Goal: Task Accomplishment & Management: Complete application form

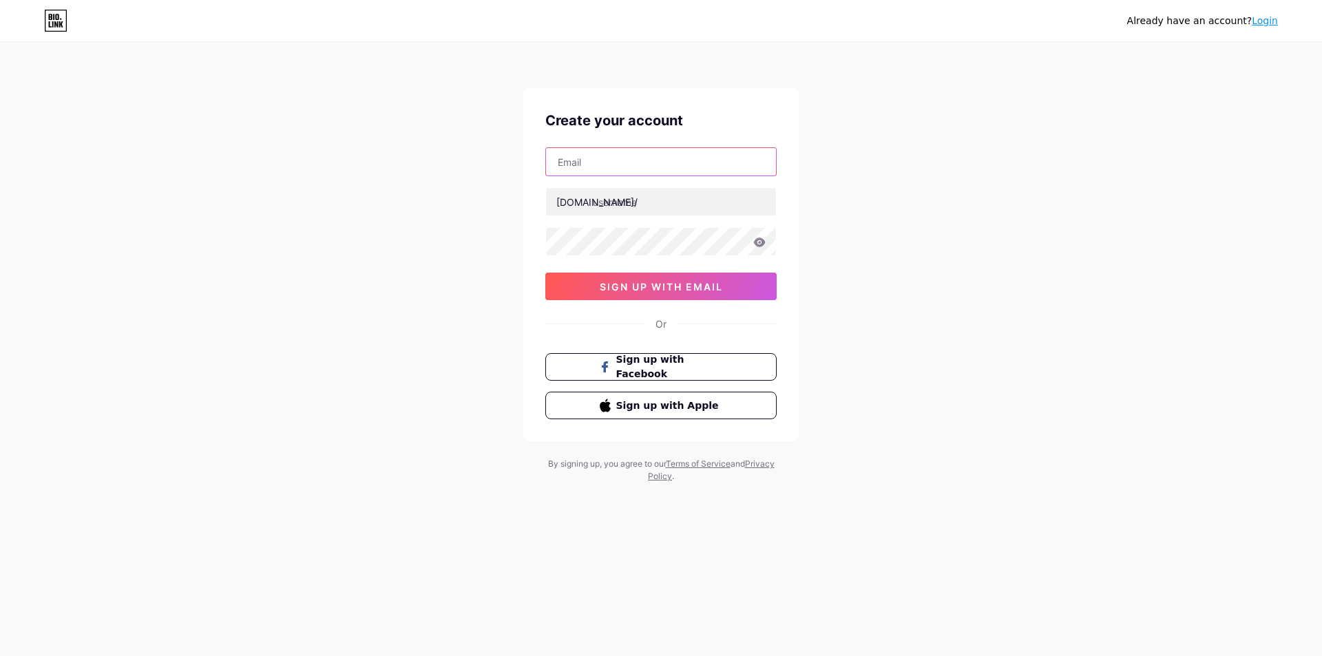
click at [591, 158] on input "text" at bounding box center [661, 162] width 230 height 28
paste input "[EMAIL_ADDRESS][DOMAIN_NAME]"
type input "[EMAIL_ADDRESS][DOMAIN_NAME]"
click at [654, 205] on input "text" at bounding box center [661, 202] width 230 height 28
paste input "vsecure360"
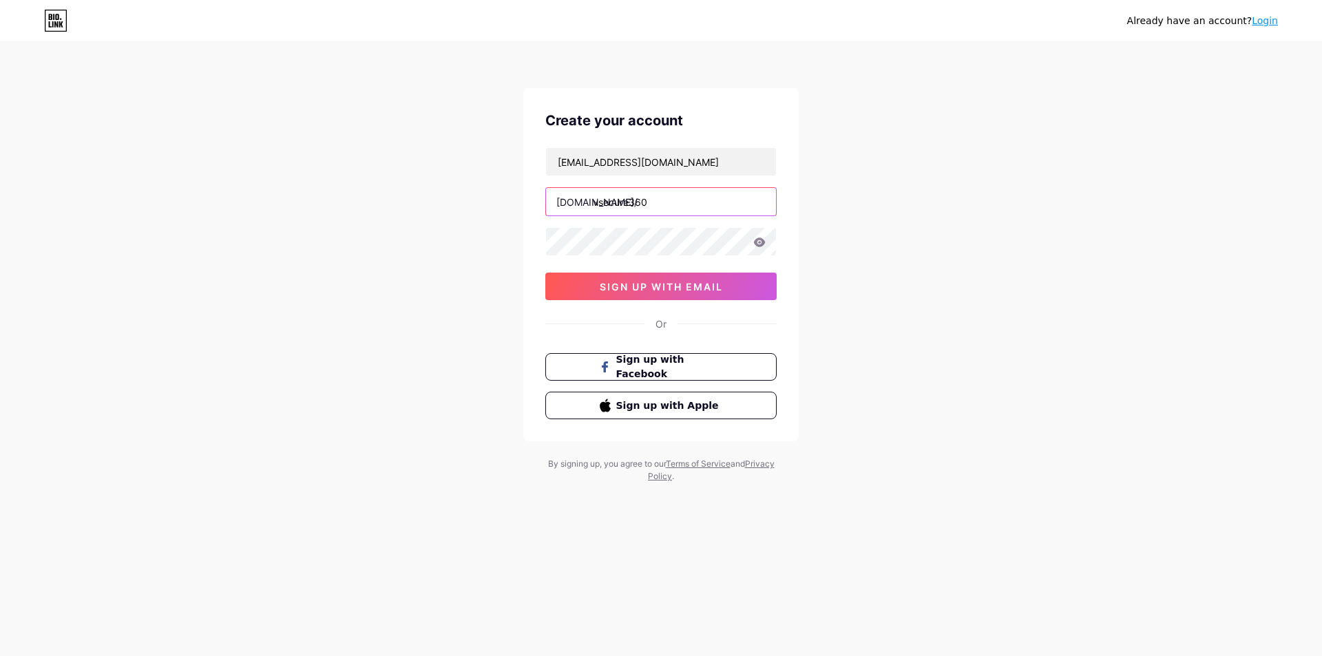
type input "vsecure360"
click at [627, 282] on span "sign up with email" at bounding box center [661, 287] width 123 height 12
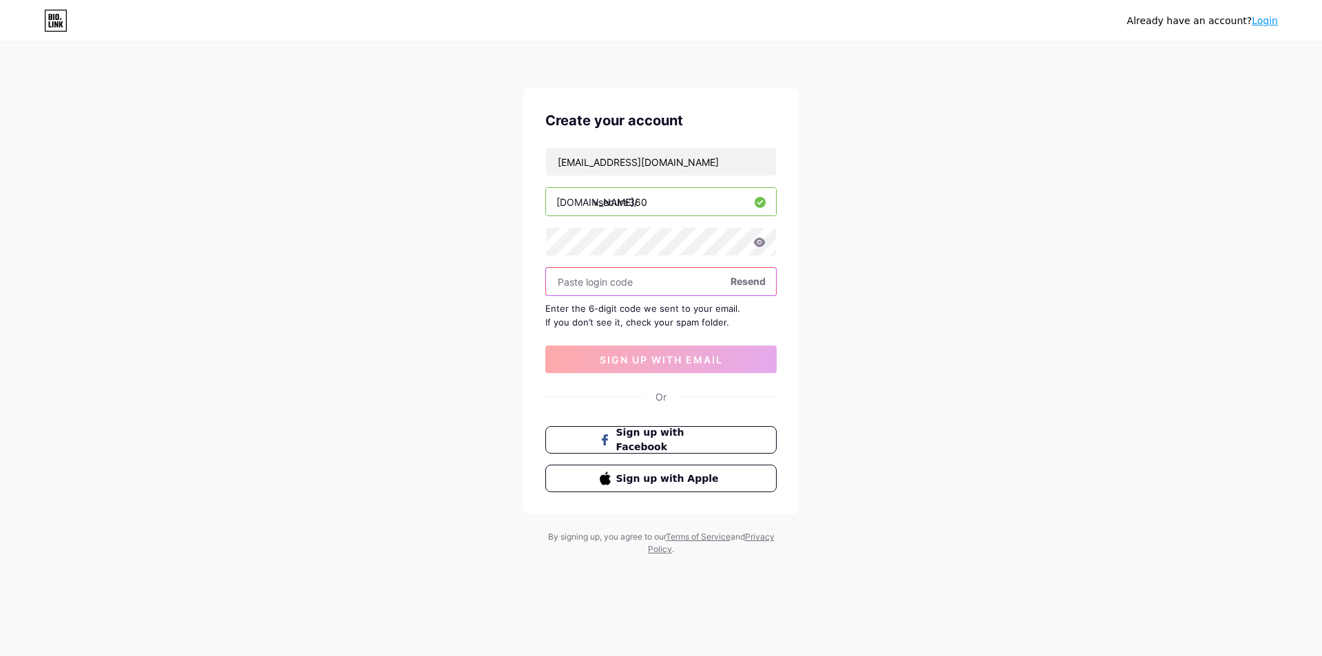
paste input "707507"
type input "707507"
click at [664, 359] on span "sign up with email" at bounding box center [661, 360] width 123 height 12
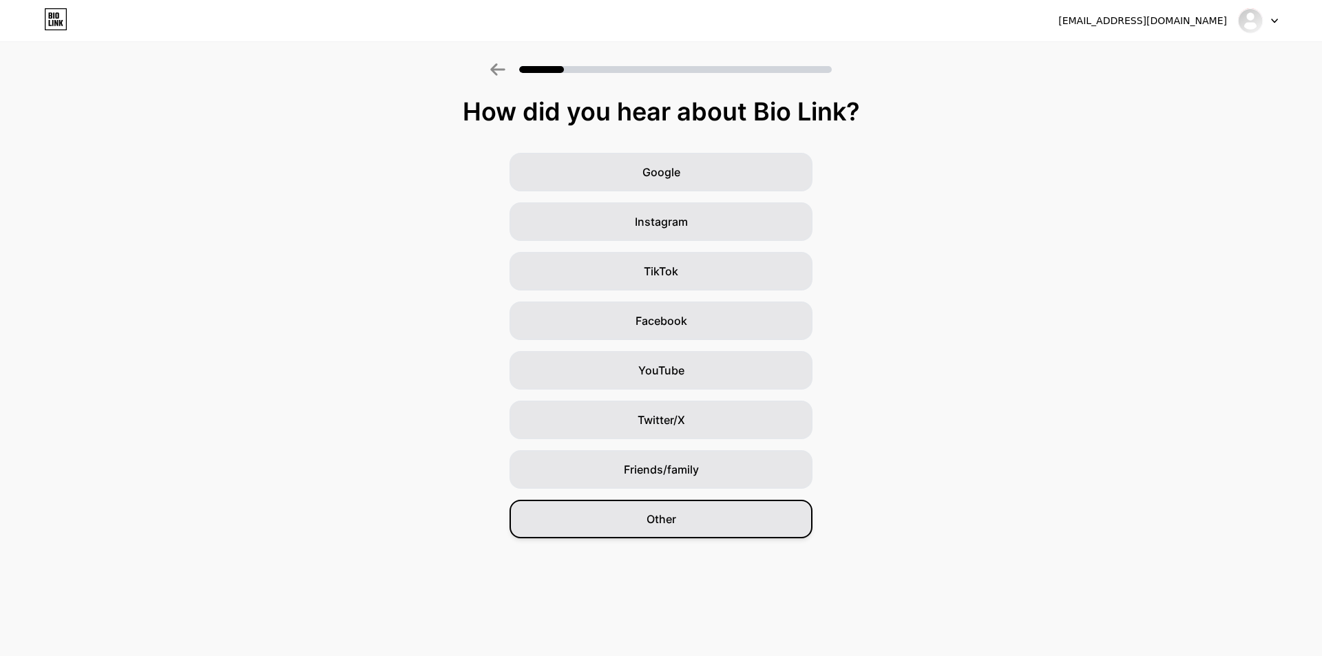
click at [677, 520] on div "Other" at bounding box center [661, 519] width 303 height 39
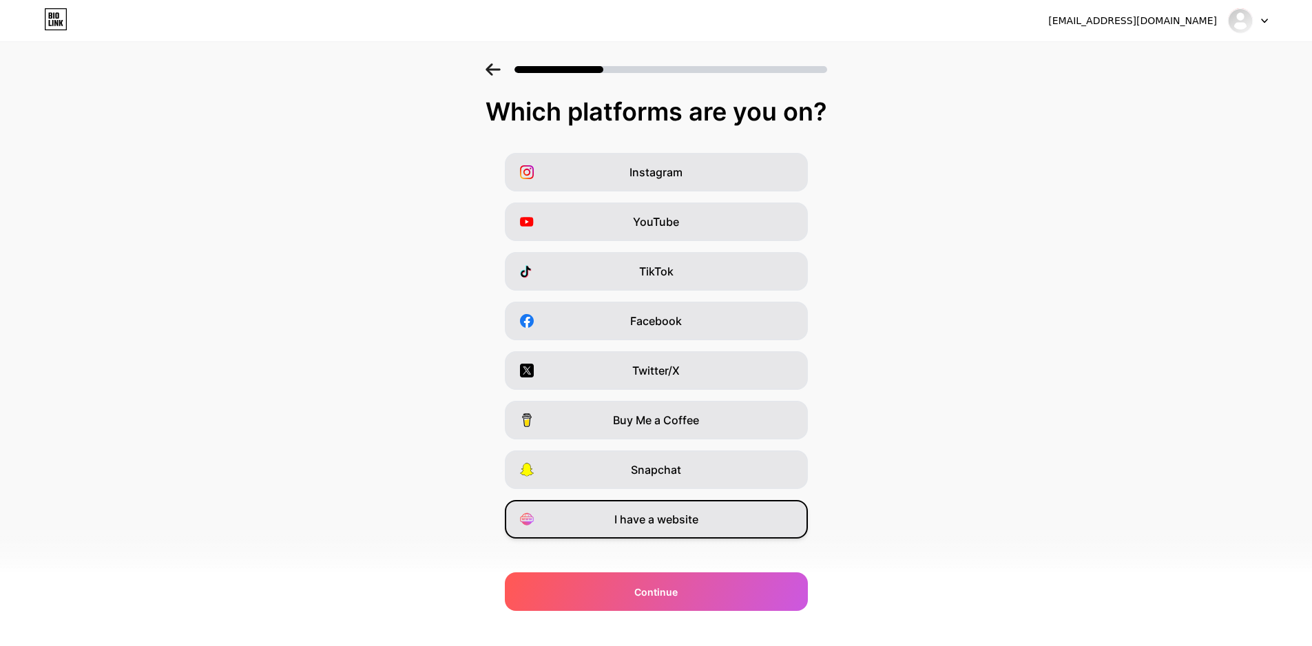
click at [664, 521] on span "I have a website" at bounding box center [656, 519] width 84 height 17
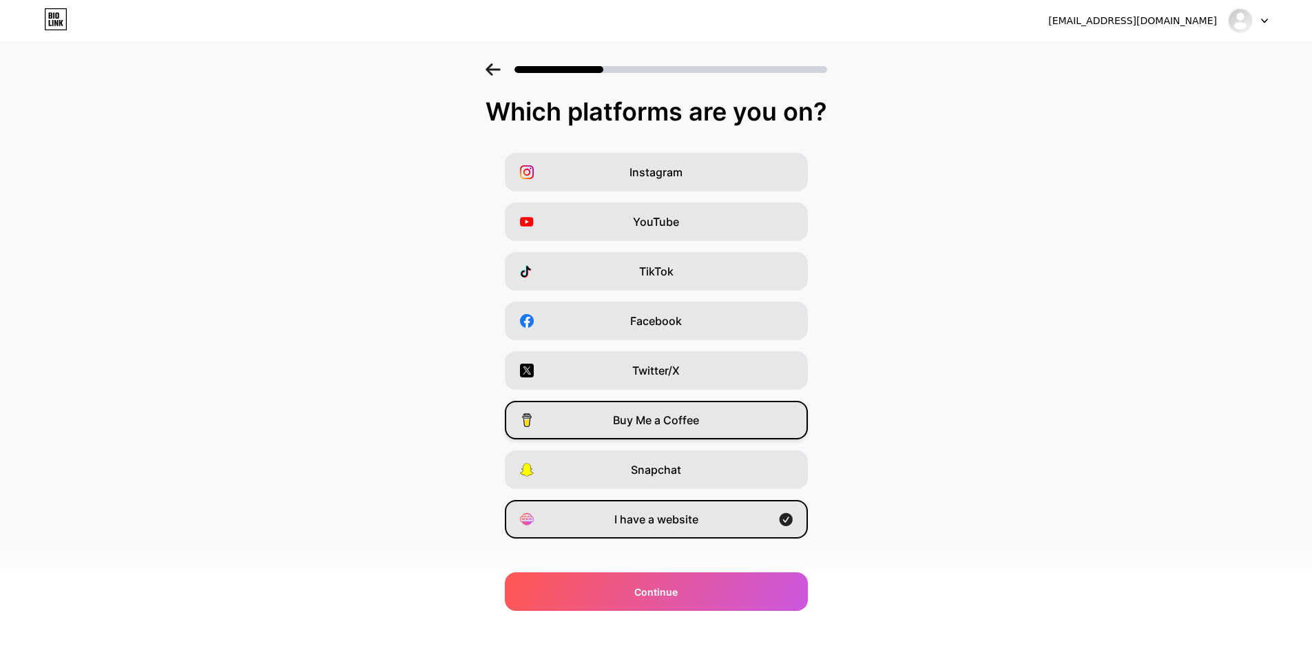
click at [663, 419] on span "Buy Me a Coffee" at bounding box center [656, 420] width 86 height 17
click at [689, 424] on span "Buy Me a Coffee" at bounding box center [656, 420] width 86 height 17
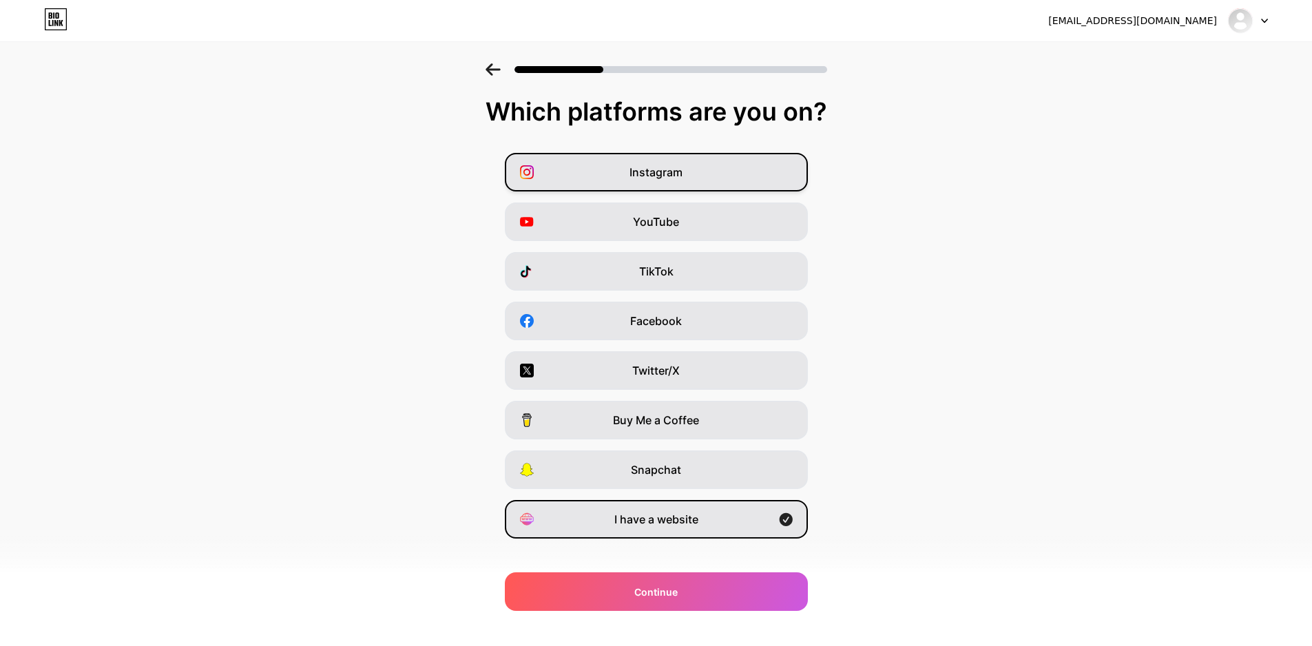
click at [702, 169] on div "Instagram" at bounding box center [656, 172] width 303 height 39
click at [679, 222] on span "YouTube" at bounding box center [656, 221] width 46 height 17
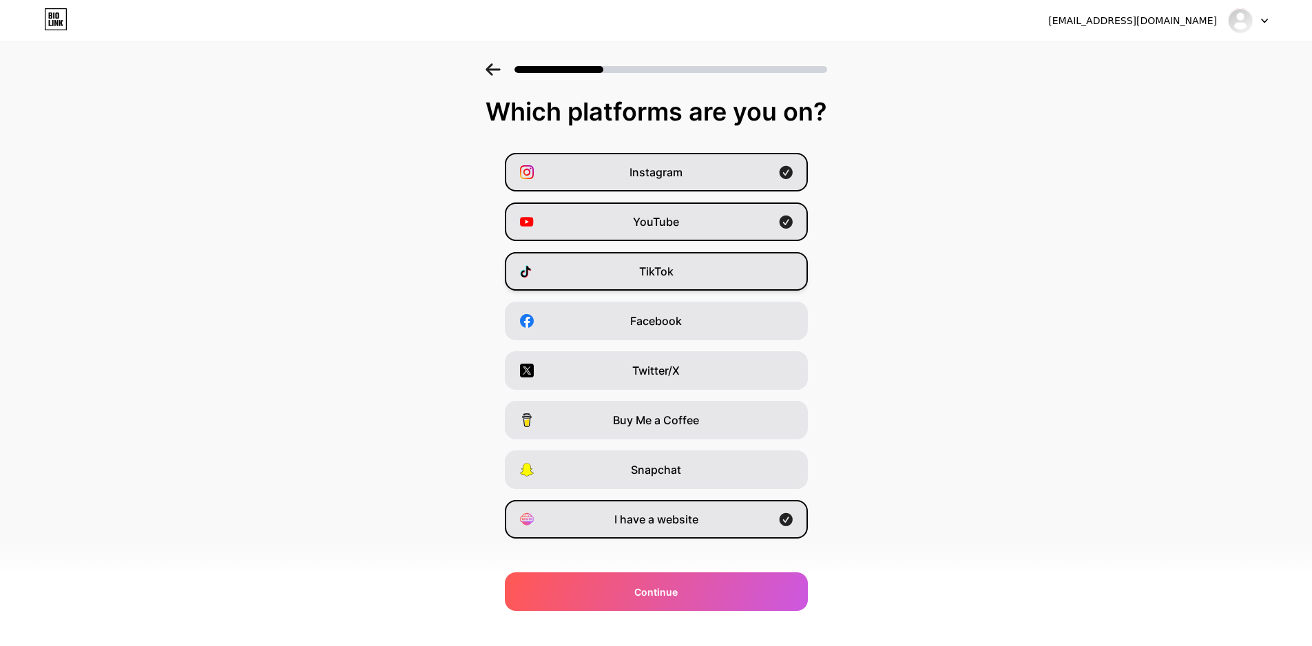
click at [672, 267] on span "TikTok" at bounding box center [656, 271] width 34 height 17
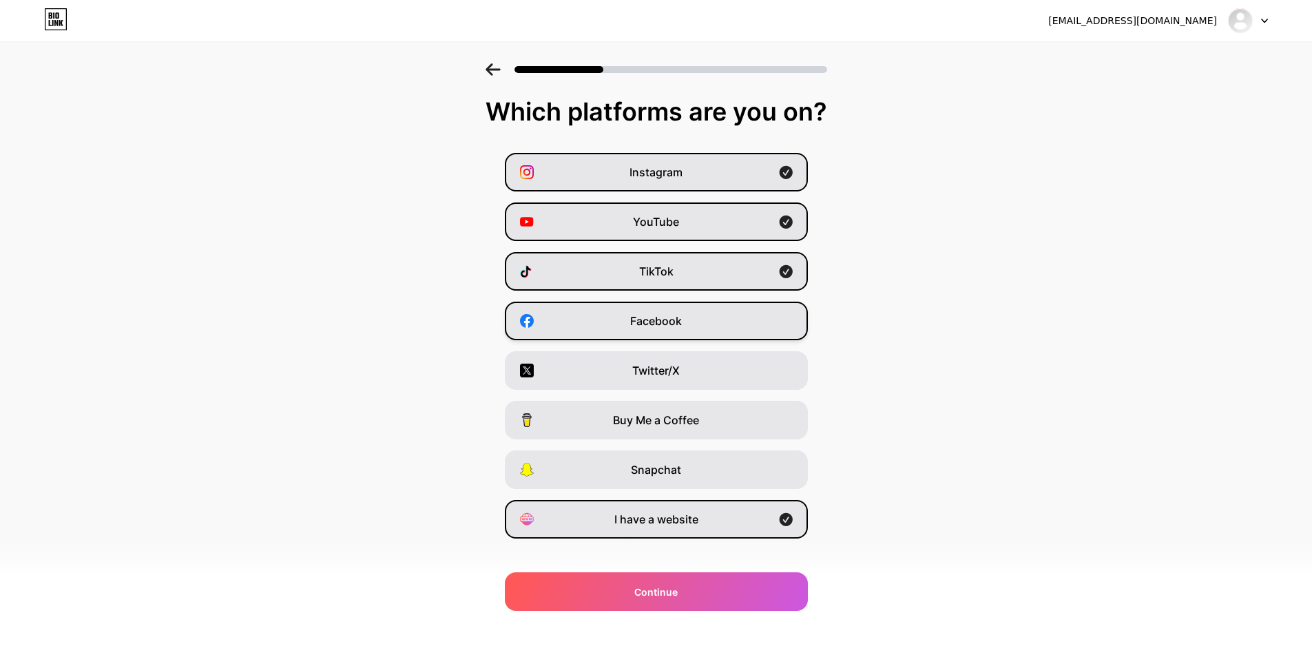
click at [671, 326] on span "Facebook" at bounding box center [656, 321] width 52 height 17
click at [677, 370] on span "Twitter/X" at bounding box center [656, 370] width 48 height 17
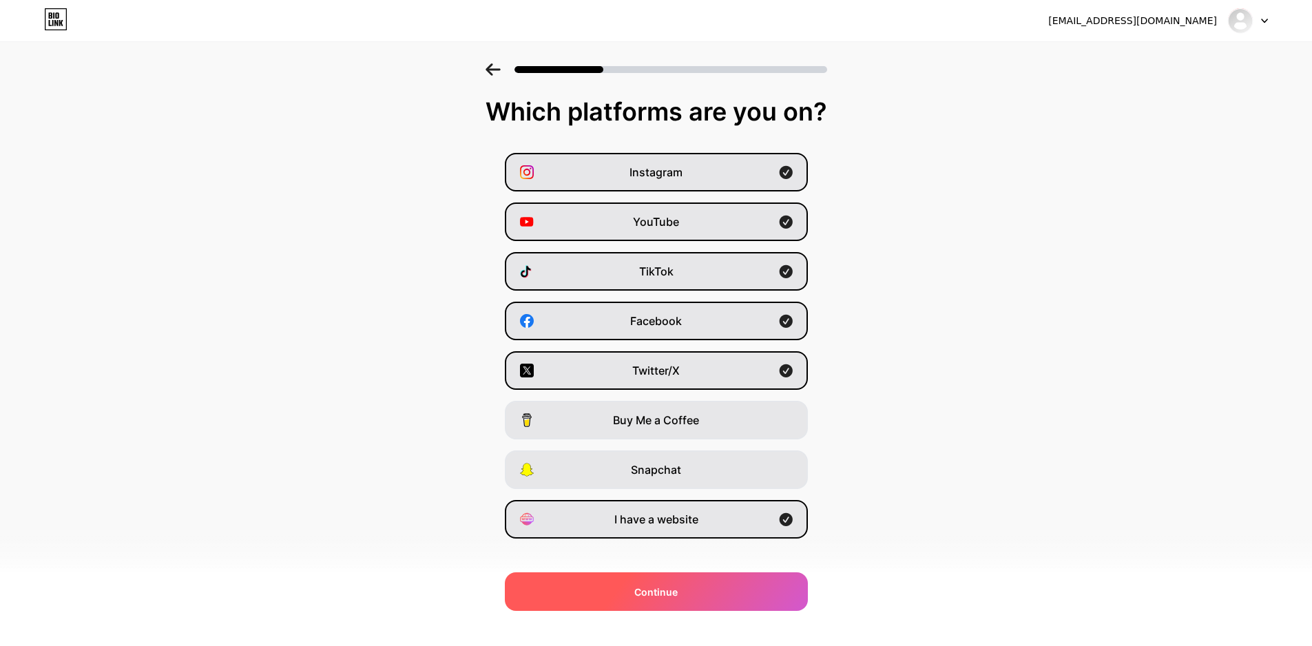
click at [669, 585] on span "Continue" at bounding box center [655, 592] width 43 height 14
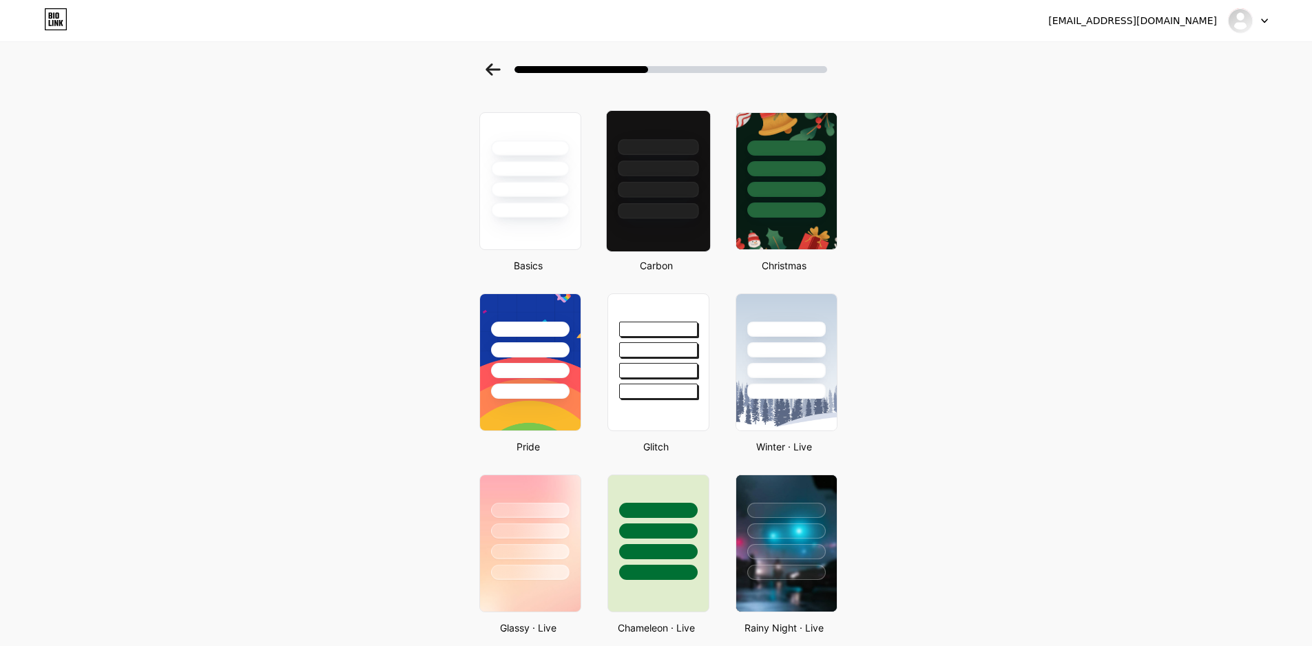
scroll to position [69, 0]
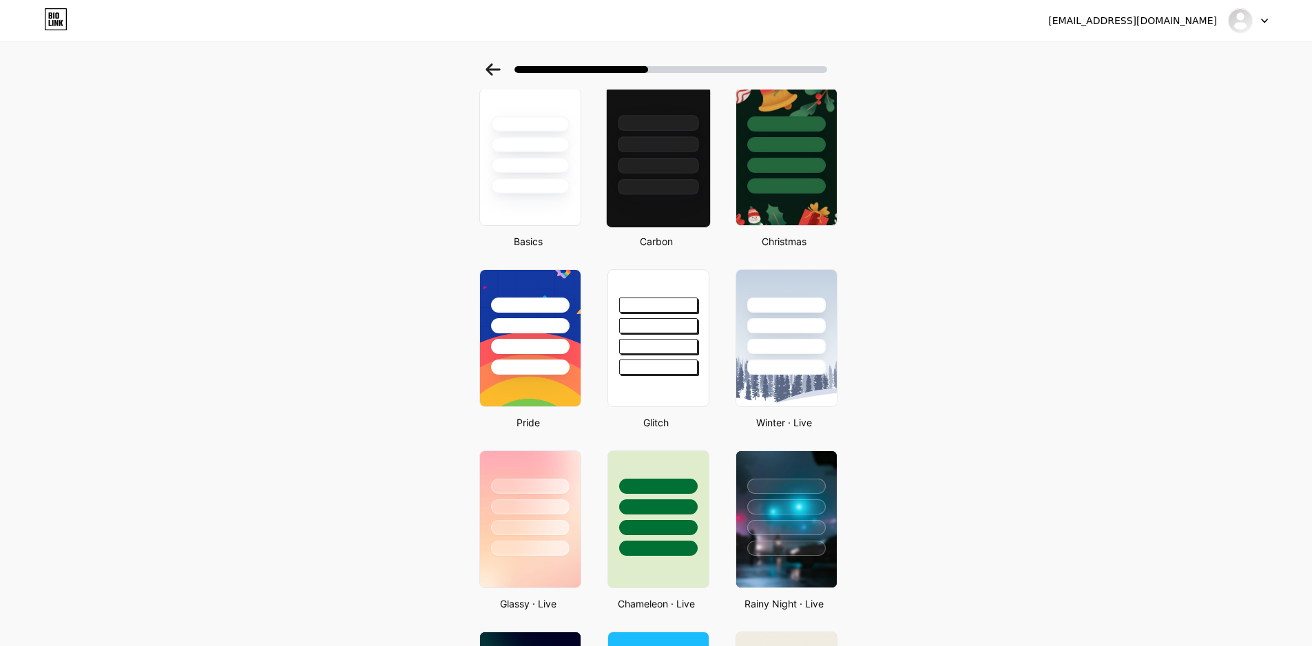
click at [662, 180] on div at bounding box center [658, 187] width 81 height 16
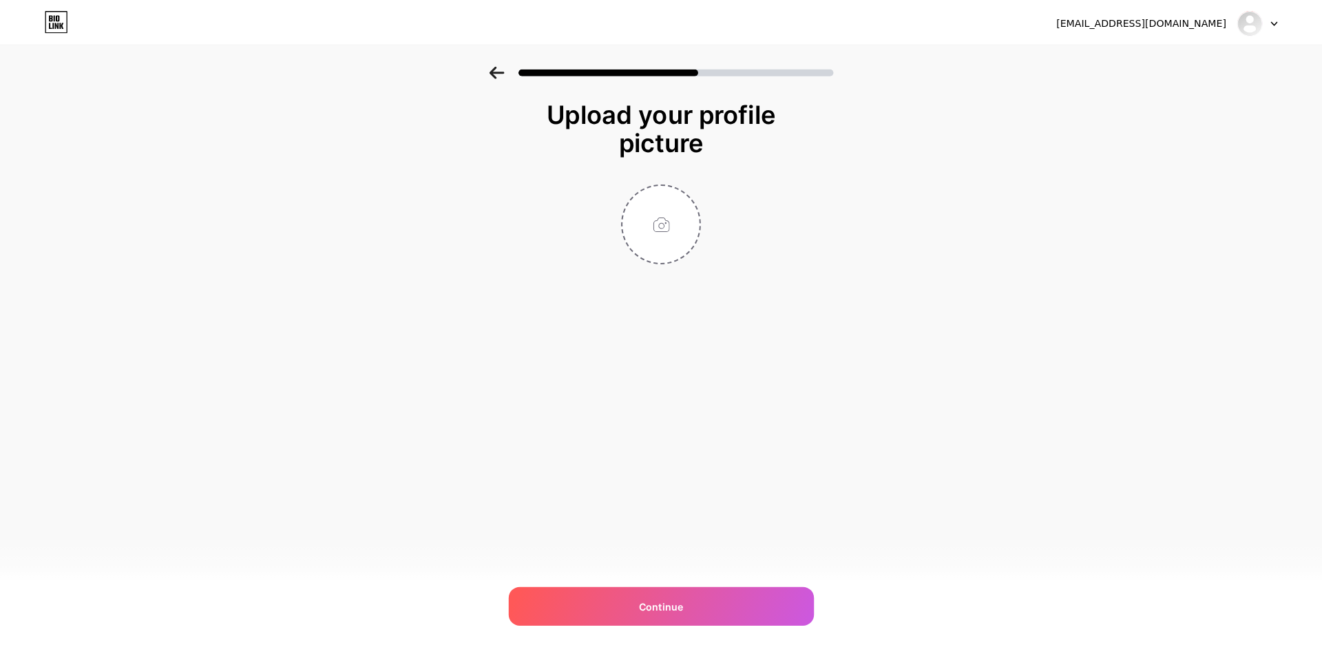
scroll to position [0, 0]
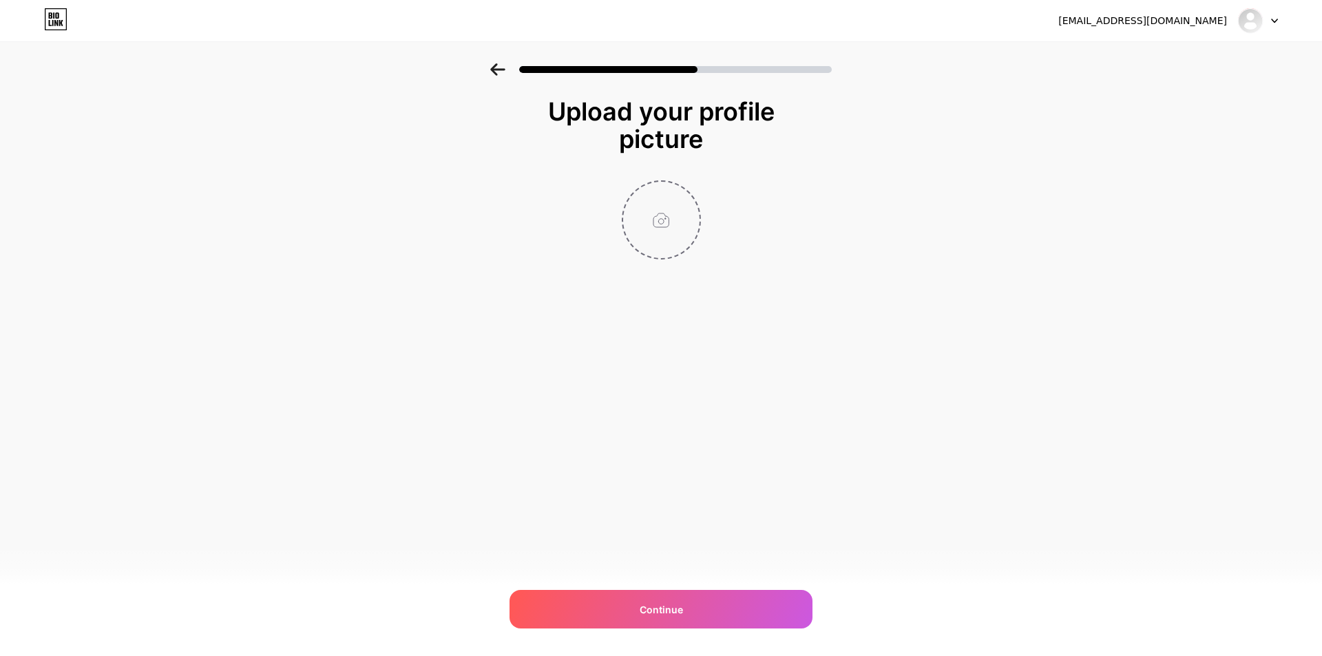
click at [660, 218] on input "file" at bounding box center [661, 220] width 76 height 76
type input "C:\fakepath\insta pp.png"
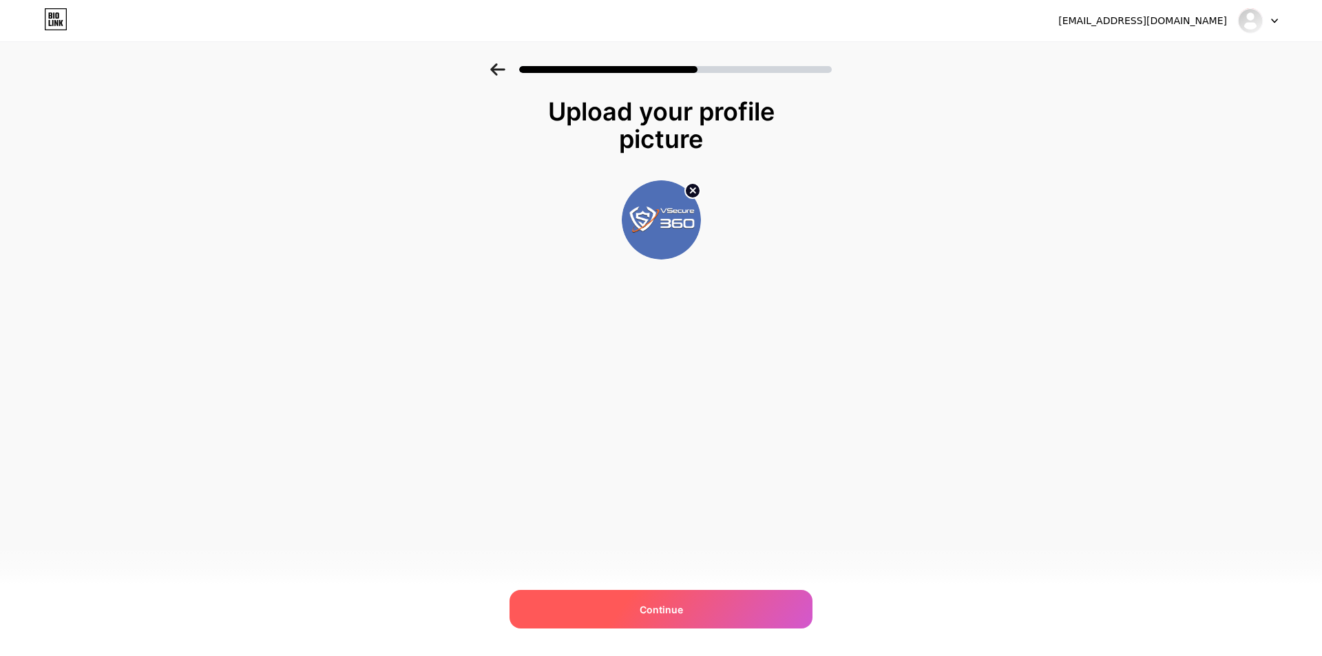
click at [677, 609] on span "Continue" at bounding box center [661, 610] width 43 height 14
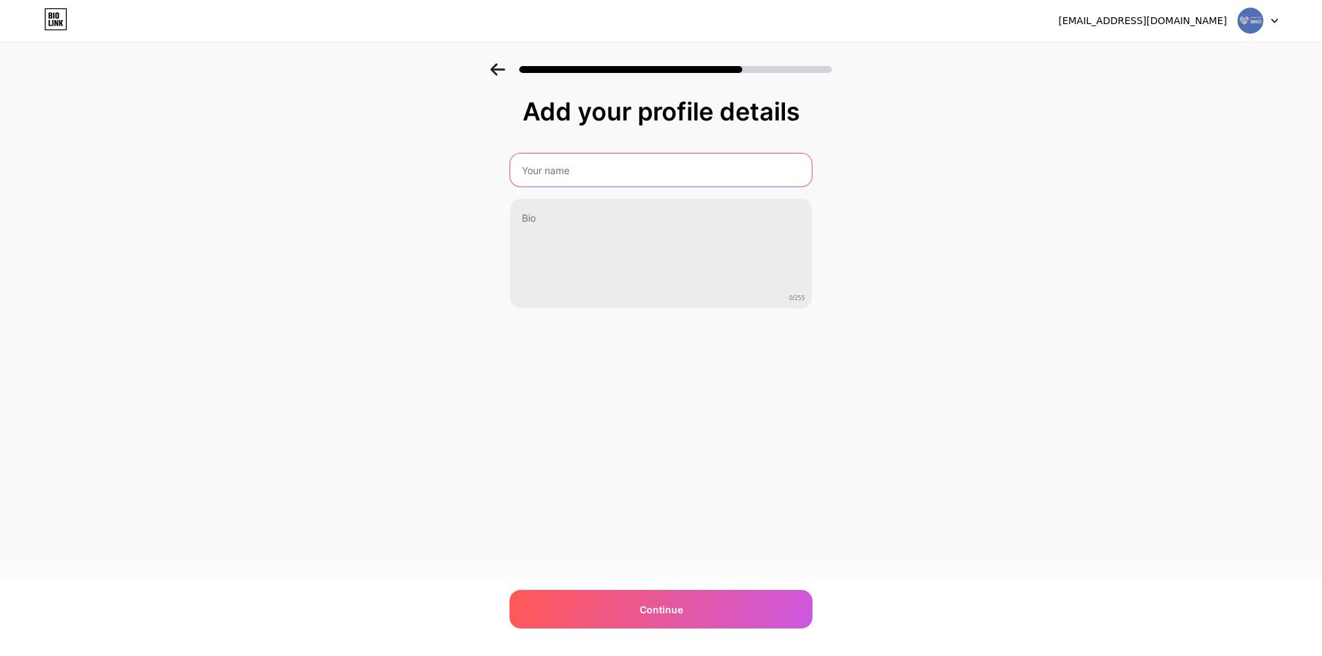
click at [615, 171] on input "text" at bounding box center [661, 170] width 302 height 33
paste input "VSecure360 - Simplifying Security Solutions for Homes and Offices"
type input "VSecure360 - Simplifying Security Solutions for Homes and Offices"
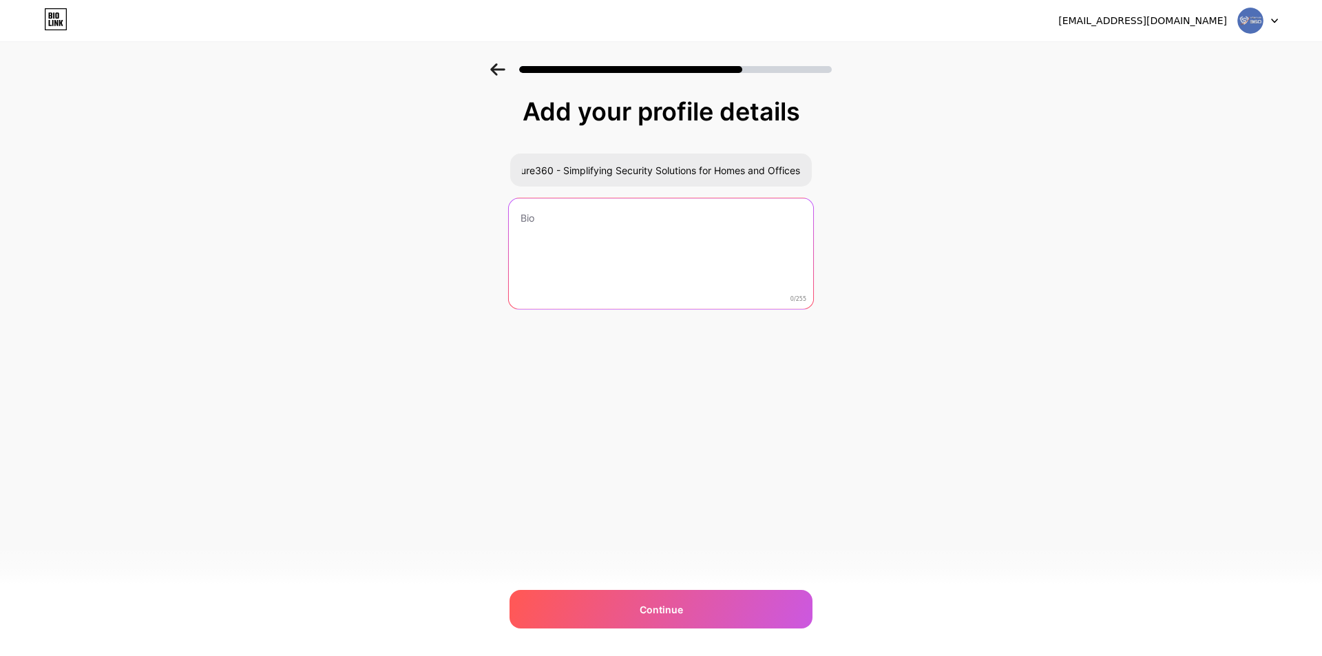
scroll to position [0, 0]
click at [602, 236] on textarea at bounding box center [661, 254] width 304 height 112
paste textarea "At VSecure360, we offer cutting-edge security technology that makes safeguardin…"
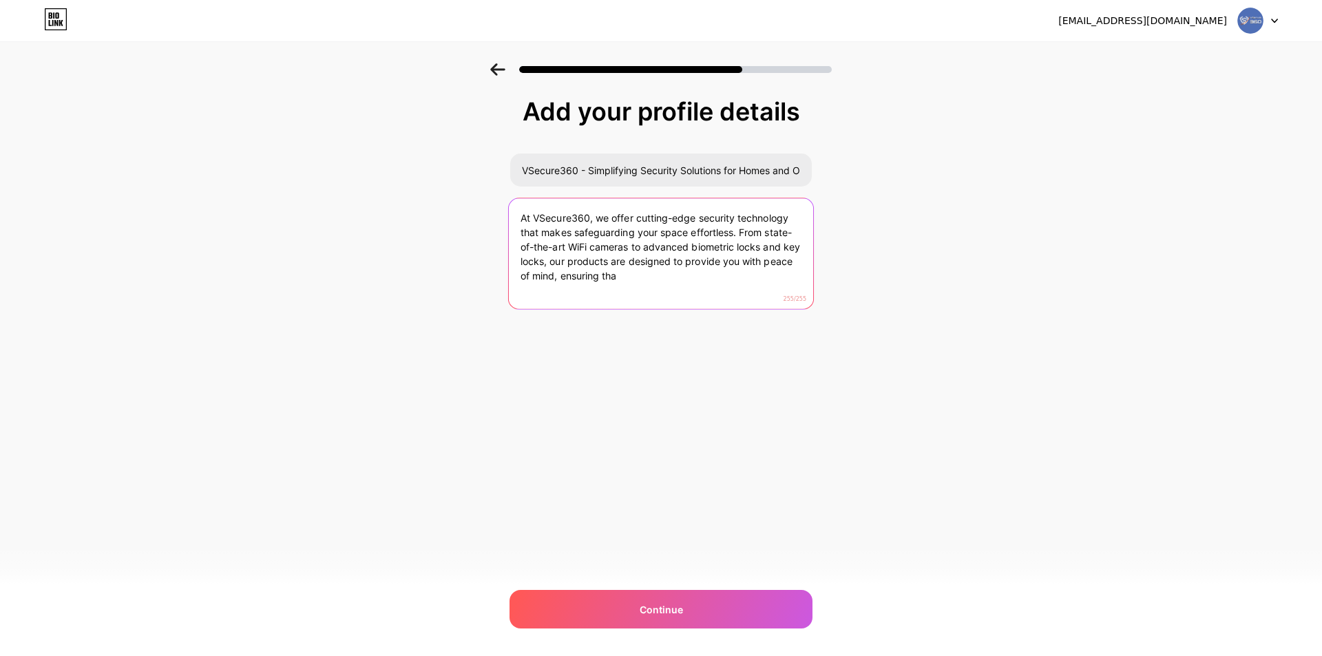
drag, startPoint x: 742, startPoint y: 233, endPoint x: 781, endPoint y: 293, distance: 71.6
click at [781, 293] on textarea "At VSecure360, we offer cutting-edge security technology that makes safeguardin…" at bounding box center [661, 254] width 304 height 112
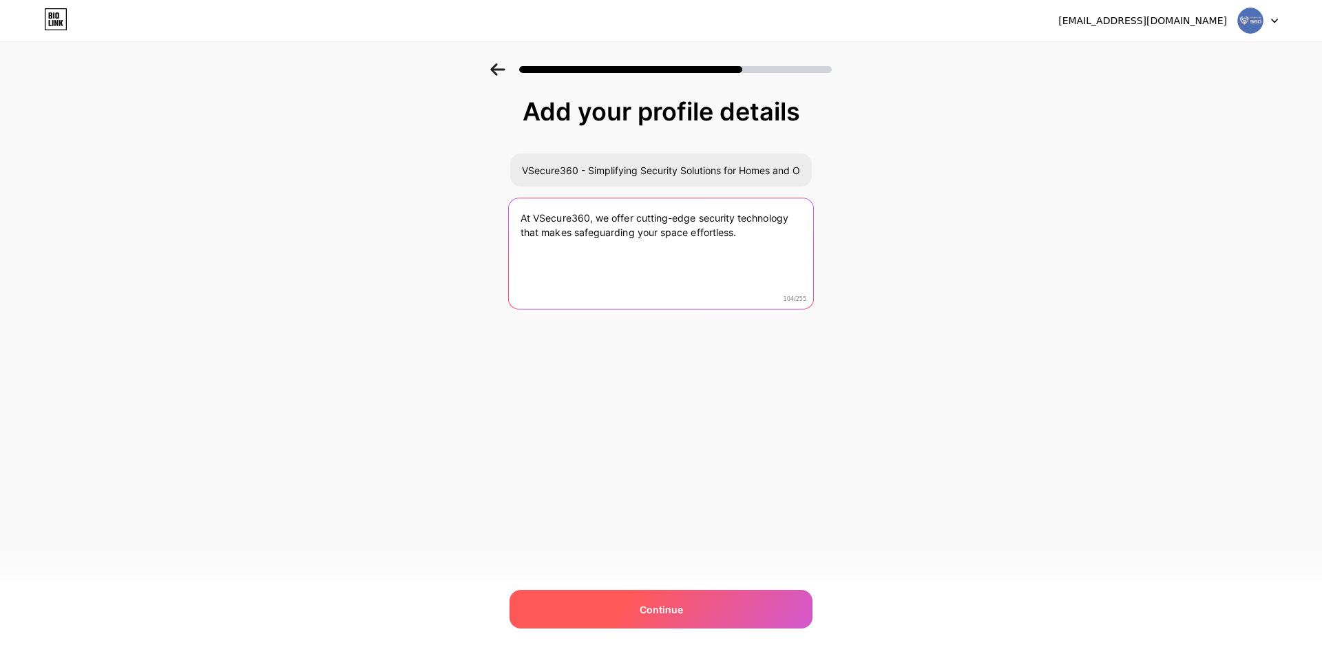
type textarea "At VSecure360, we offer cutting-edge security technology that makes safeguardin…"
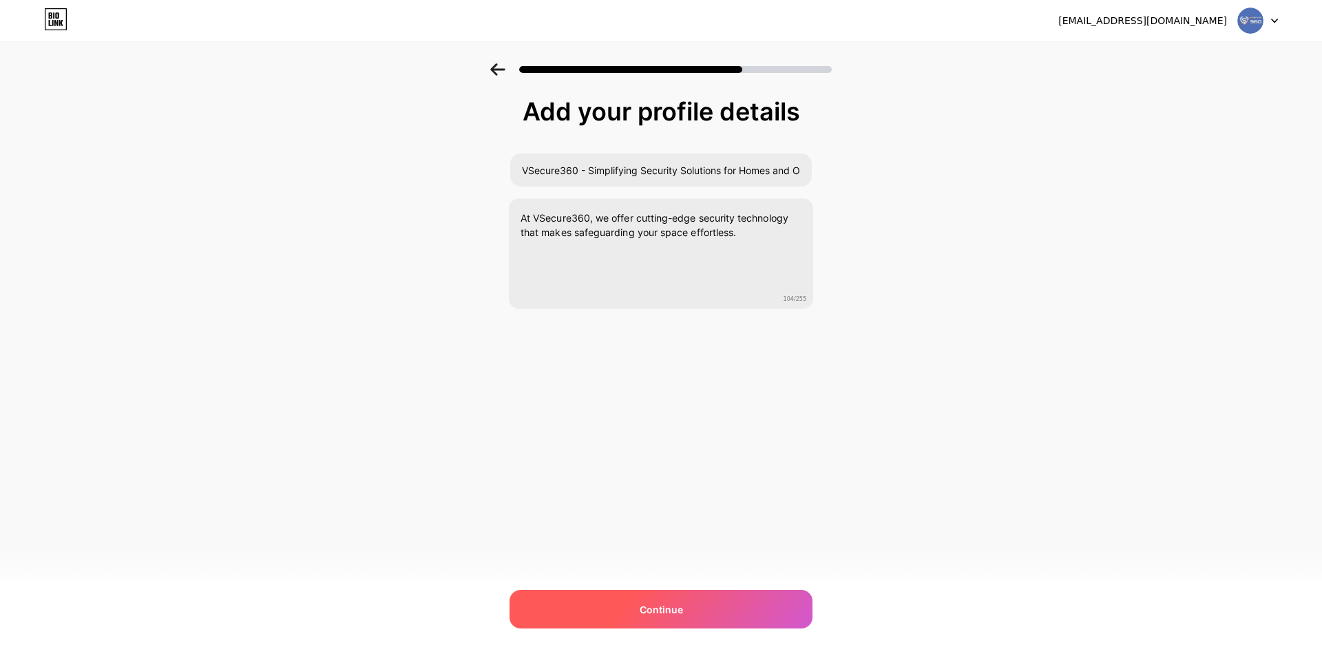
click at [656, 604] on span "Continue" at bounding box center [661, 610] width 43 height 14
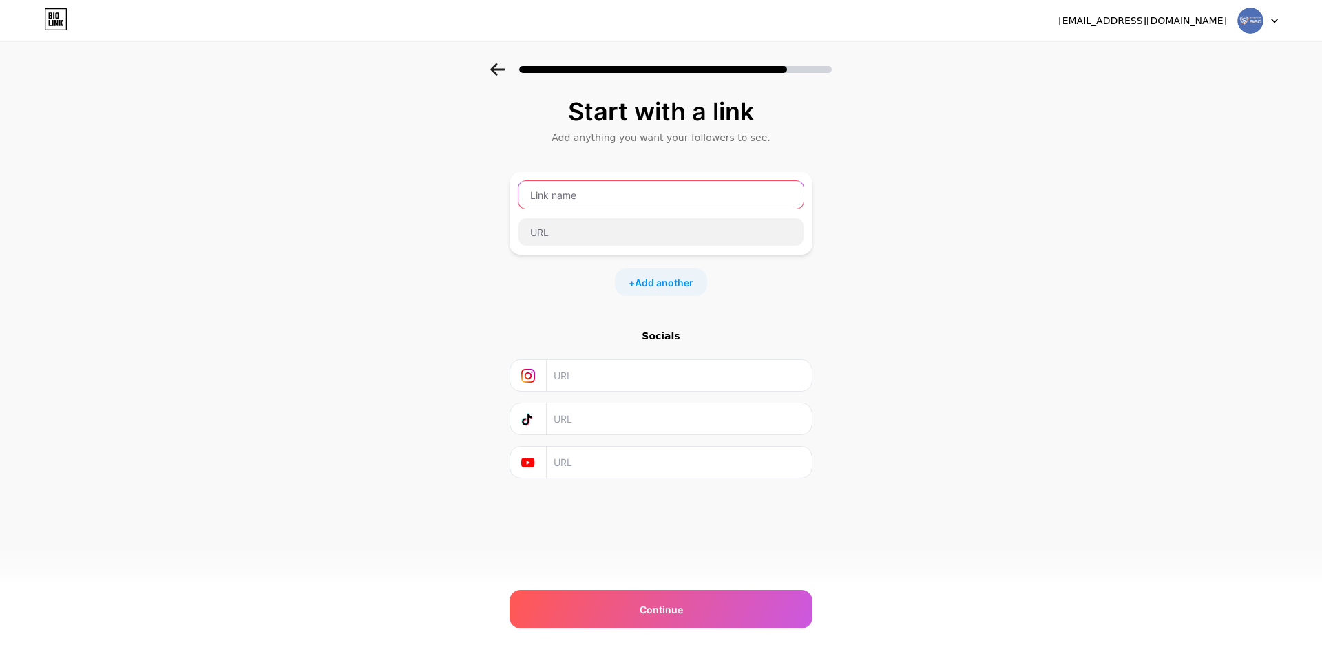
click at [565, 200] on input "text" at bounding box center [661, 195] width 285 height 28
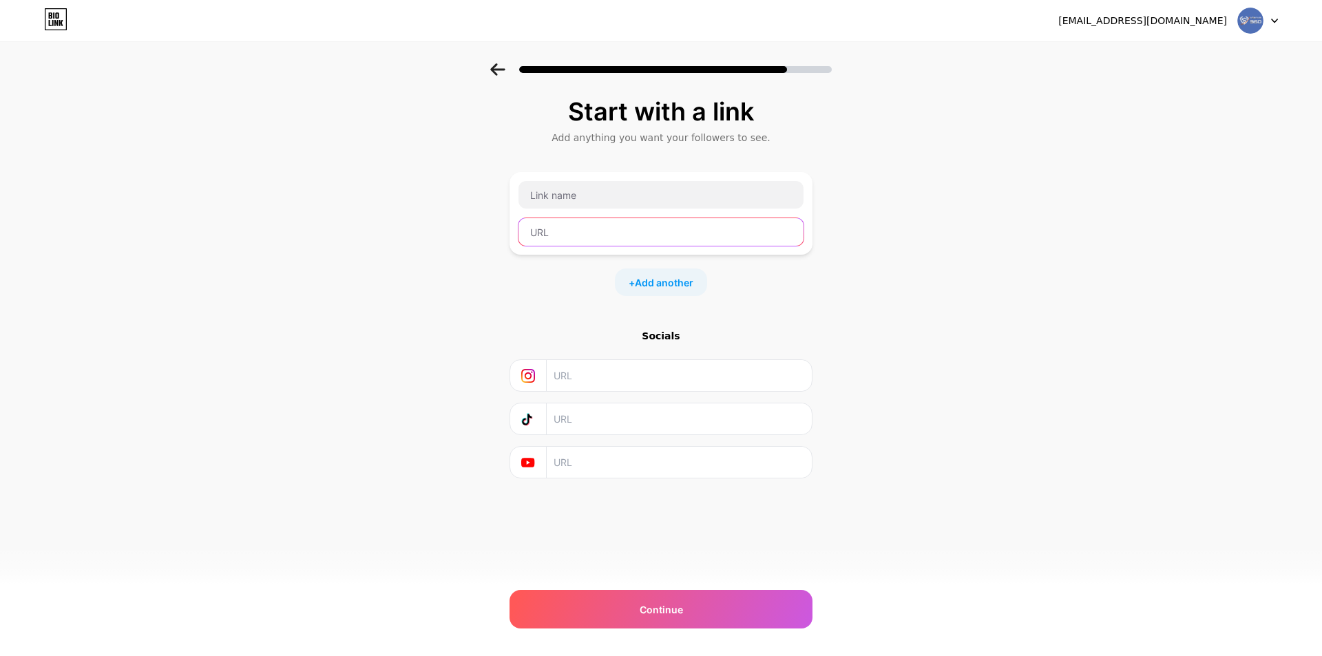
click at [599, 227] on input "text" at bounding box center [661, 232] width 285 height 28
paste input "[URL][DOMAIN_NAME]"
type input "[URL][DOMAIN_NAME]"
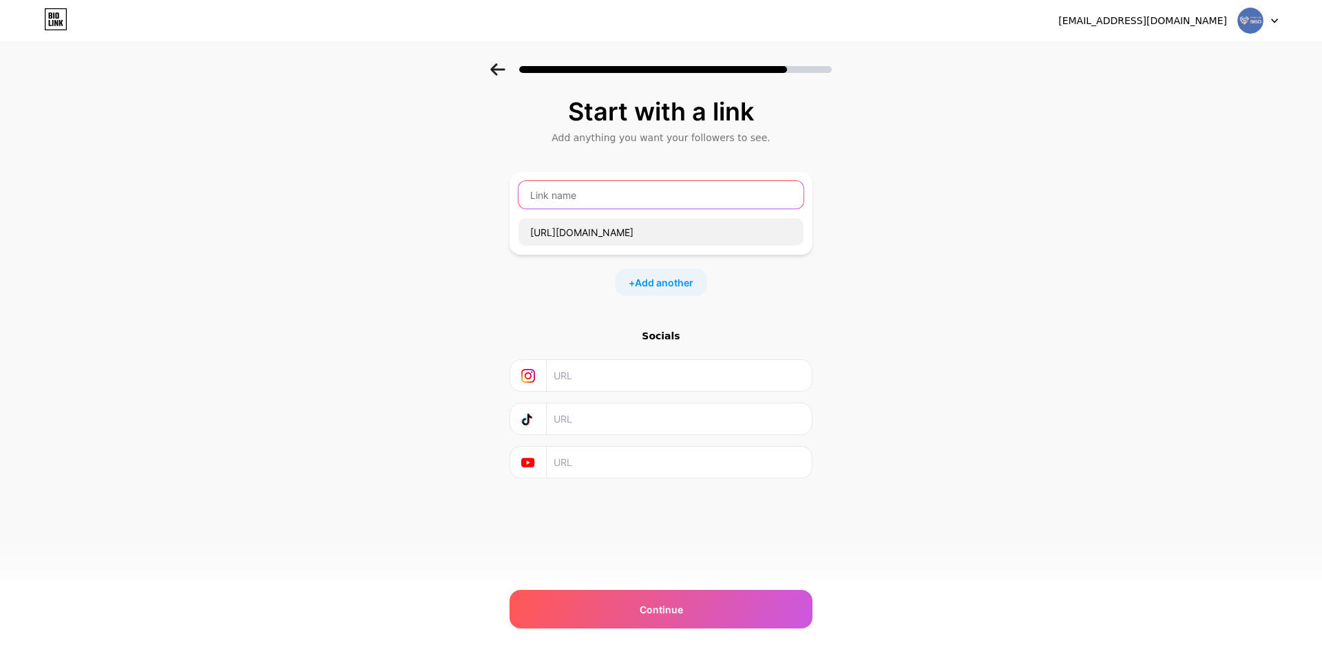
click at [603, 191] on input "text" at bounding box center [661, 195] width 285 height 28
paste input "VSecure360"
type input "VSecure360"
click at [606, 361] on input "text" at bounding box center [679, 375] width 250 height 31
click at [620, 383] on input "text" at bounding box center [679, 375] width 250 height 31
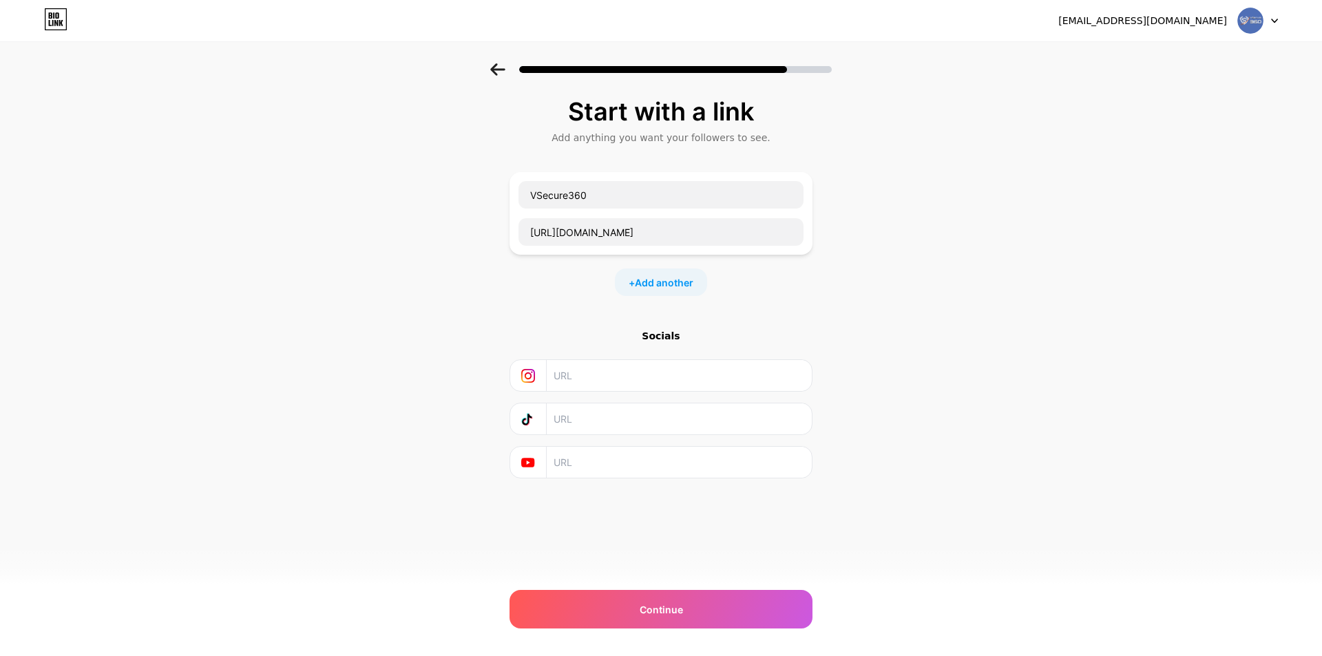
paste input "[URL][DOMAIN_NAME]"
type input "[URL][DOMAIN_NAME]"
click at [583, 466] on input "text" at bounding box center [679, 462] width 250 height 31
paste input "[URL][DOMAIN_NAME]"
type input "[URL][DOMAIN_NAME]"
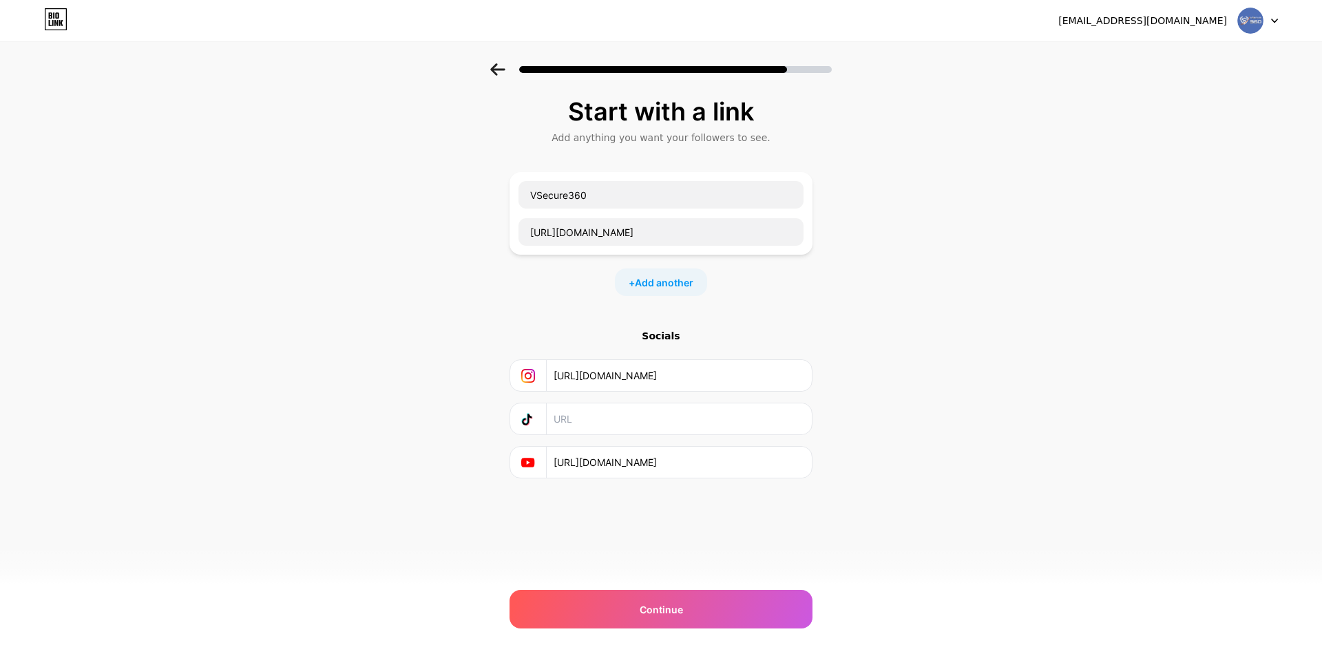
click at [603, 421] on input "text" at bounding box center [679, 419] width 250 height 31
click at [654, 610] on span "Continue" at bounding box center [661, 610] width 43 height 14
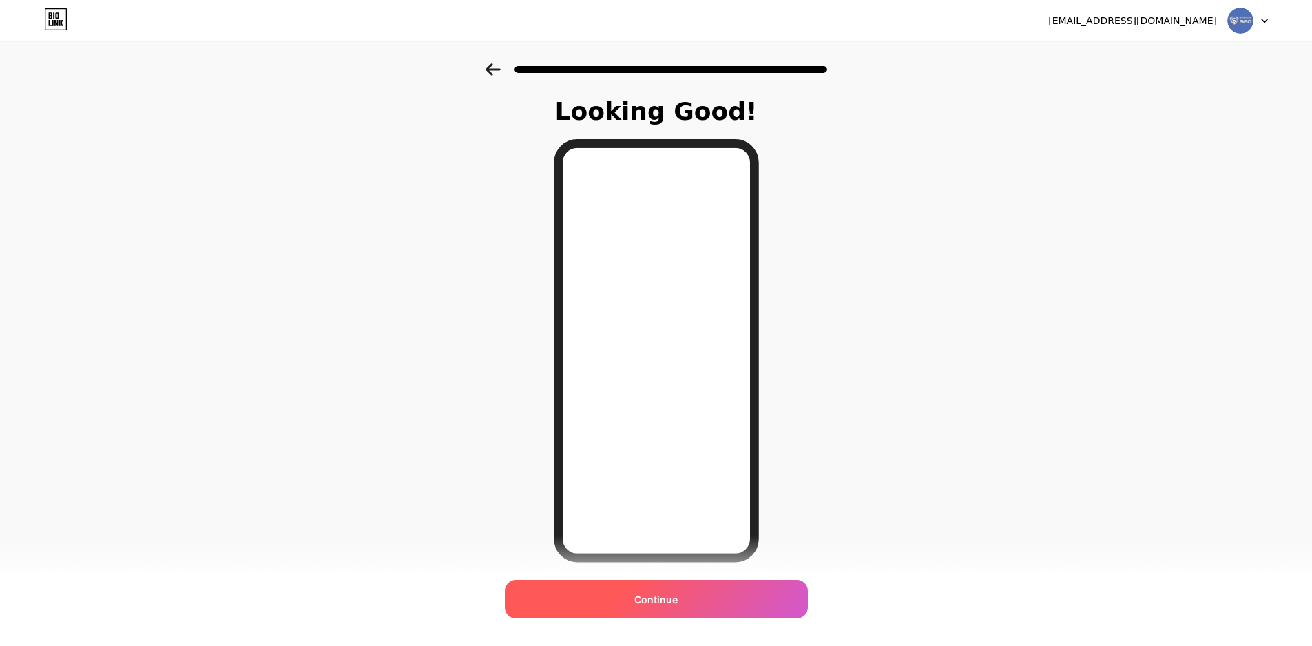
click at [645, 604] on span "Continue" at bounding box center [655, 599] width 43 height 14
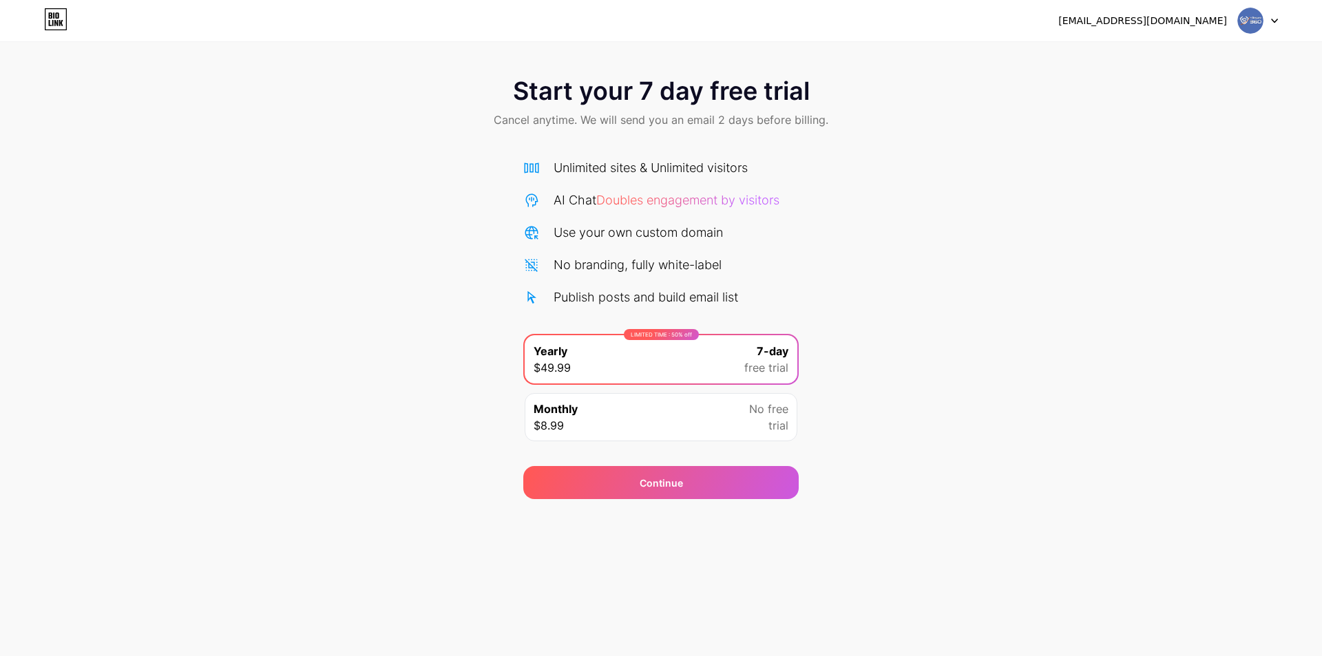
click at [1247, 21] on img at bounding box center [1251, 21] width 26 height 26
